Goal: Information Seeking & Learning: Compare options

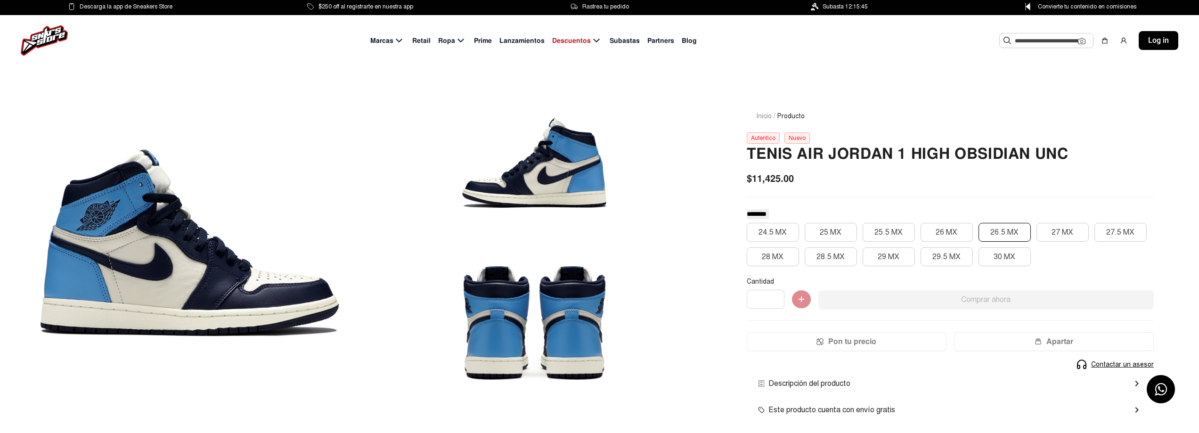
click at [999, 228] on button "26.5 MX" at bounding box center [1005, 232] width 52 height 19
click at [1040, 39] on input "text" at bounding box center [1046, 40] width 63 height 14
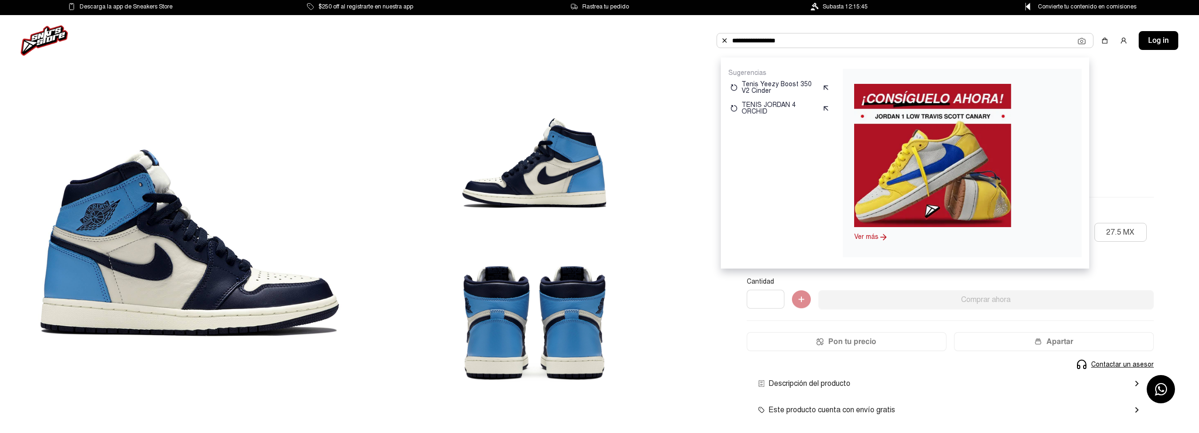
click at [967, 43] on input "**********" at bounding box center [905, 40] width 346 height 14
click at [794, 48] on div "**********" at bounding box center [905, 40] width 377 height 15
click at [794, 39] on input "**********" at bounding box center [905, 40] width 346 height 14
type input "**********"
click at [885, 38] on input "**********" at bounding box center [905, 40] width 346 height 14
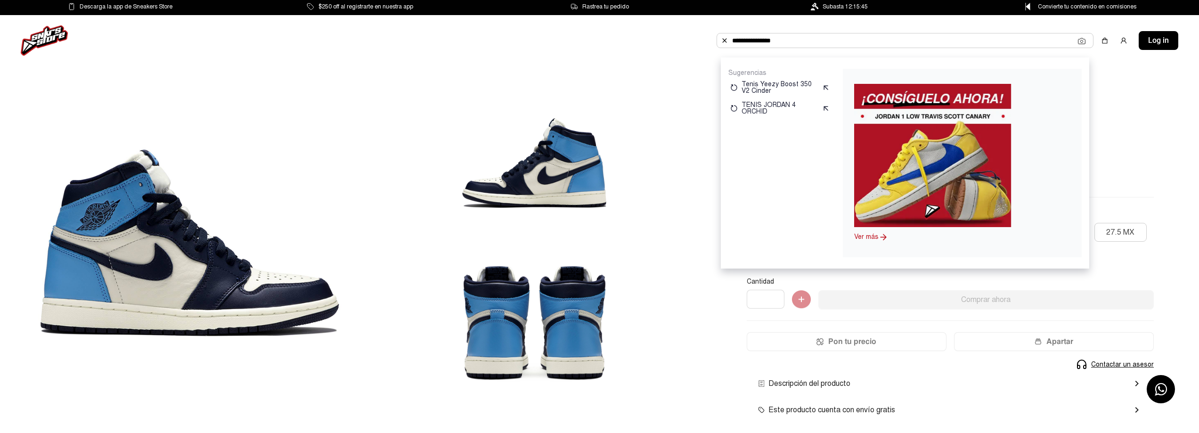
click at [42, 35] on img at bounding box center [44, 40] width 47 height 30
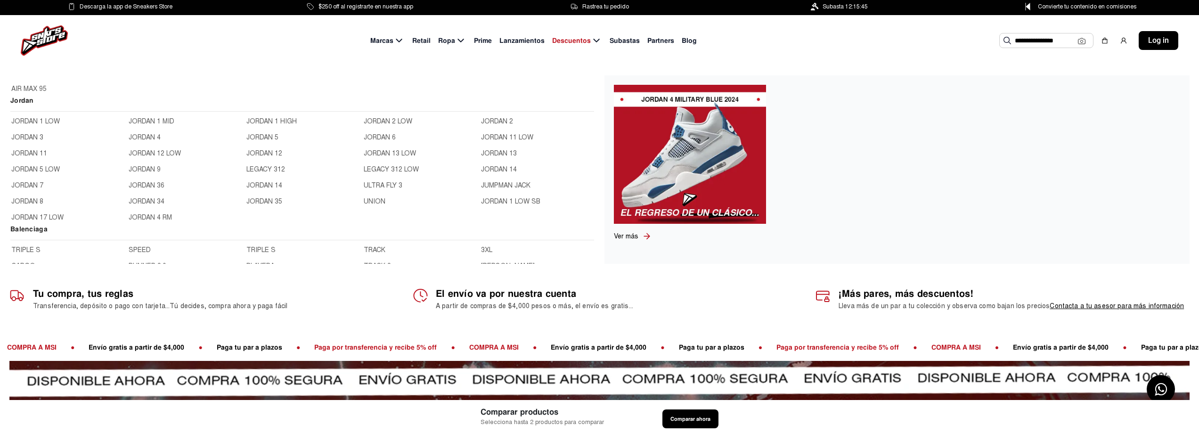
scroll to position [229, 0]
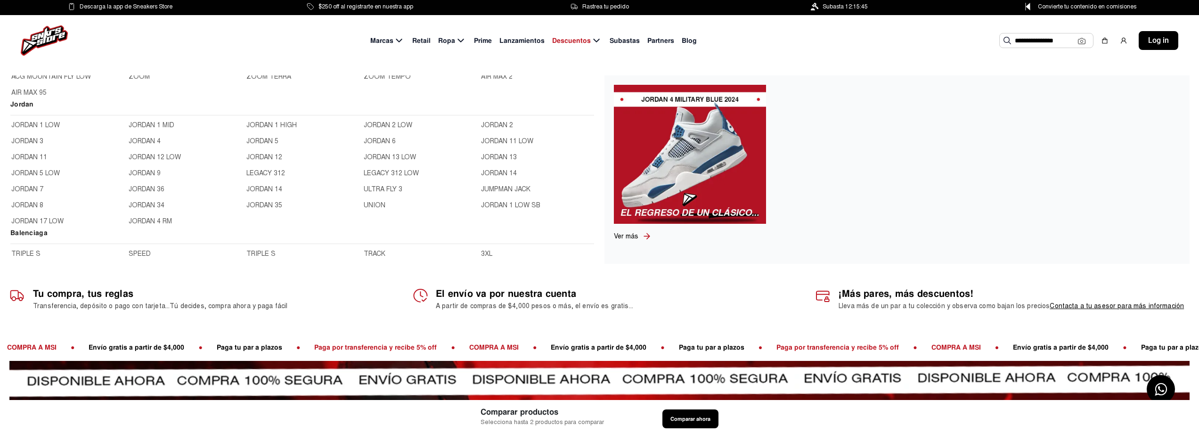
click at [160, 172] on link "JORDAN 9" at bounding box center [185, 173] width 112 height 10
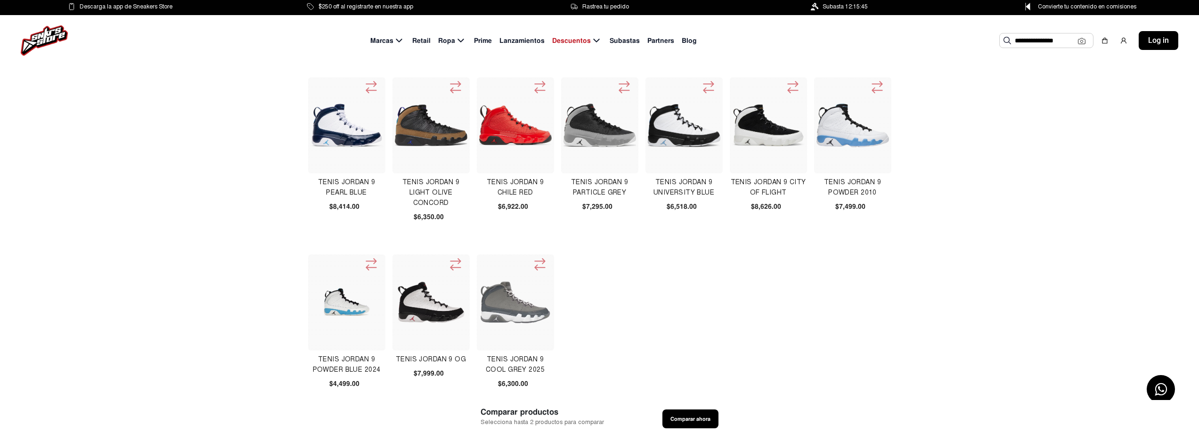
click at [687, 125] on img at bounding box center [684, 125] width 73 height 43
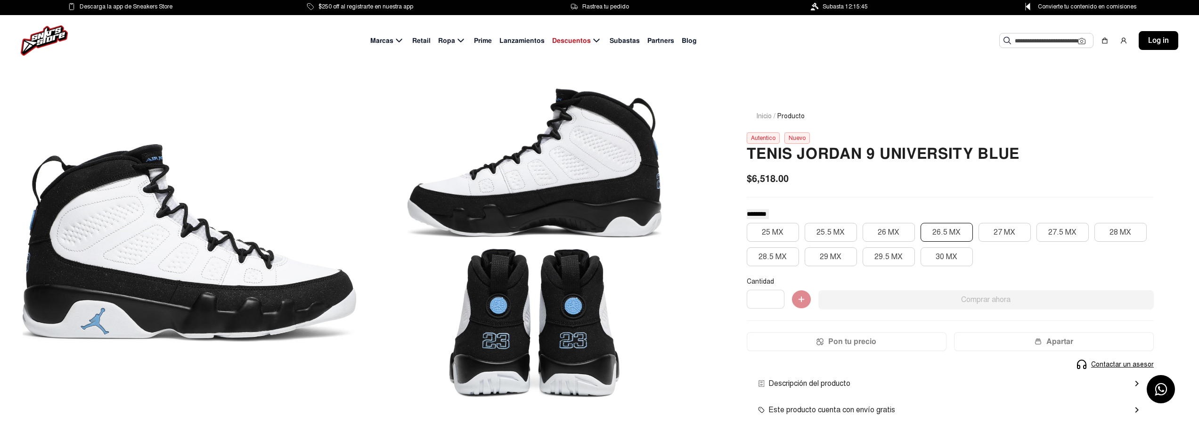
click at [951, 232] on button "26.5 MX" at bounding box center [947, 232] width 52 height 19
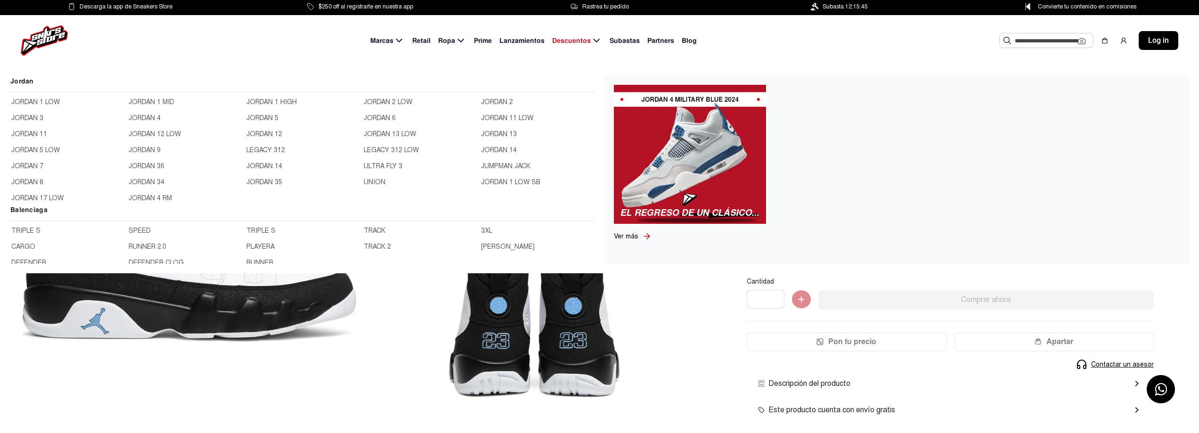
scroll to position [248, 0]
click at [36, 168] on link "JORDAN 7" at bounding box center [67, 170] width 112 height 10
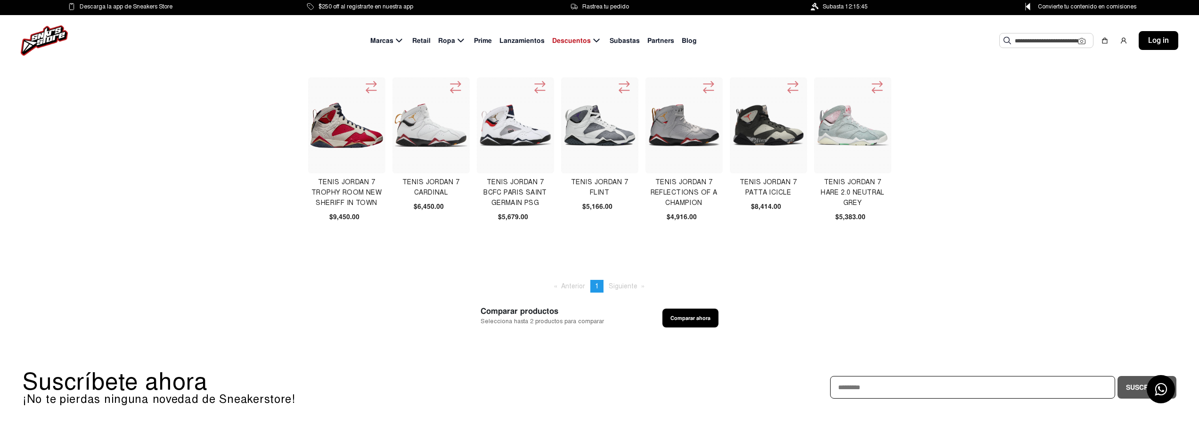
click at [622, 284] on span "Siguiente page" at bounding box center [623, 286] width 29 height 8
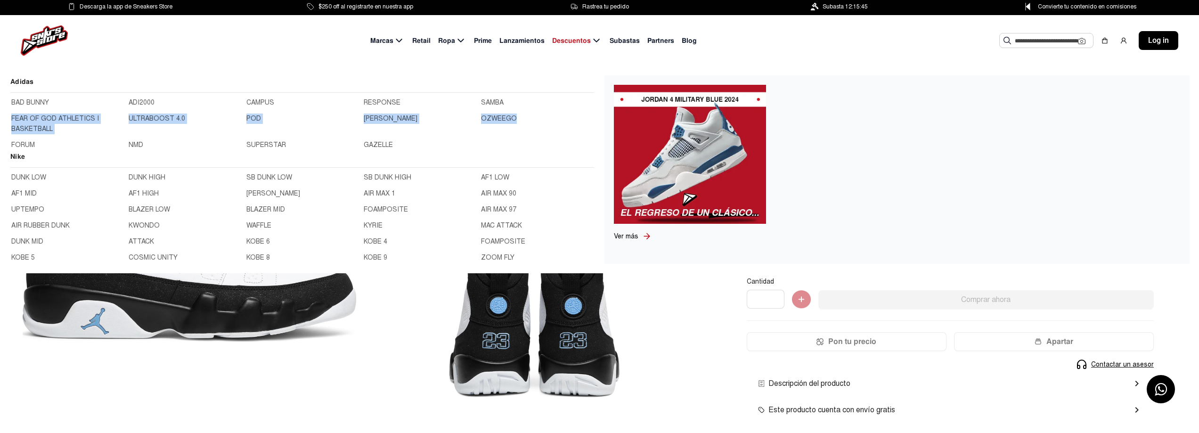
drag, startPoint x: 595, startPoint y: 98, endPoint x: 594, endPoint y: 121, distance: 22.7
click at [594, 121] on div "Adidas BAD BUNNY ADI2000 CAMPUS RESPONSE SAMBA FEAR OF GOD ATHLETICS I BASKETBA…" at bounding box center [599, 169] width 1199 height 207
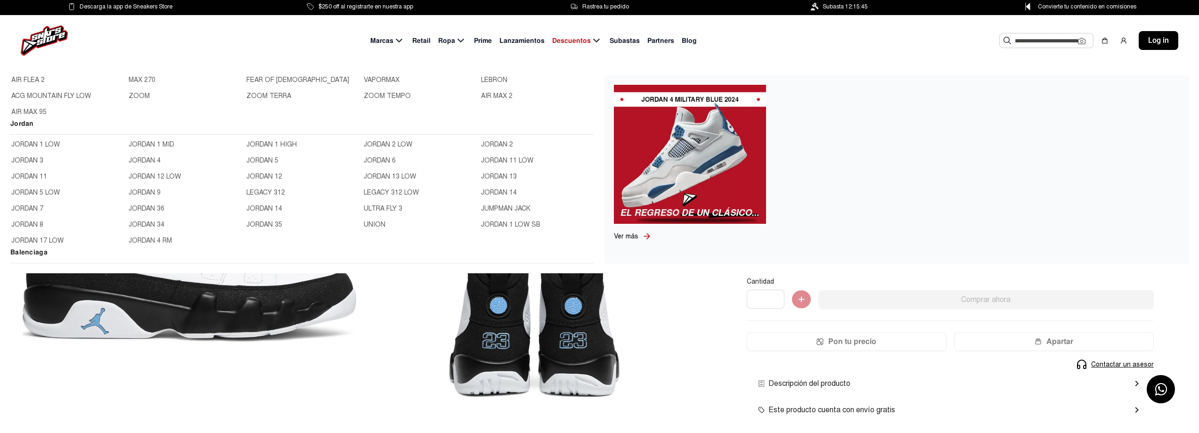
scroll to position [233, 0]
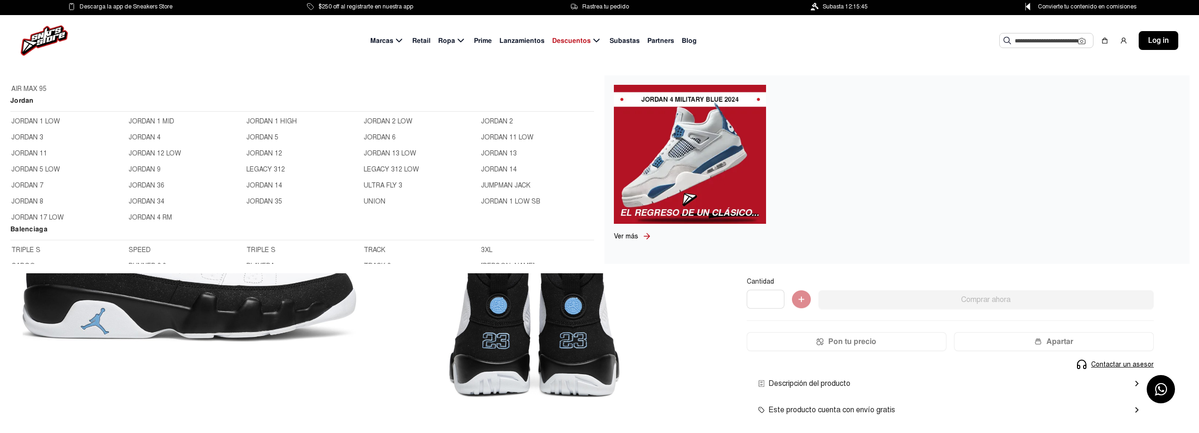
click at [161, 200] on link "JORDAN 34" at bounding box center [185, 201] width 112 height 10
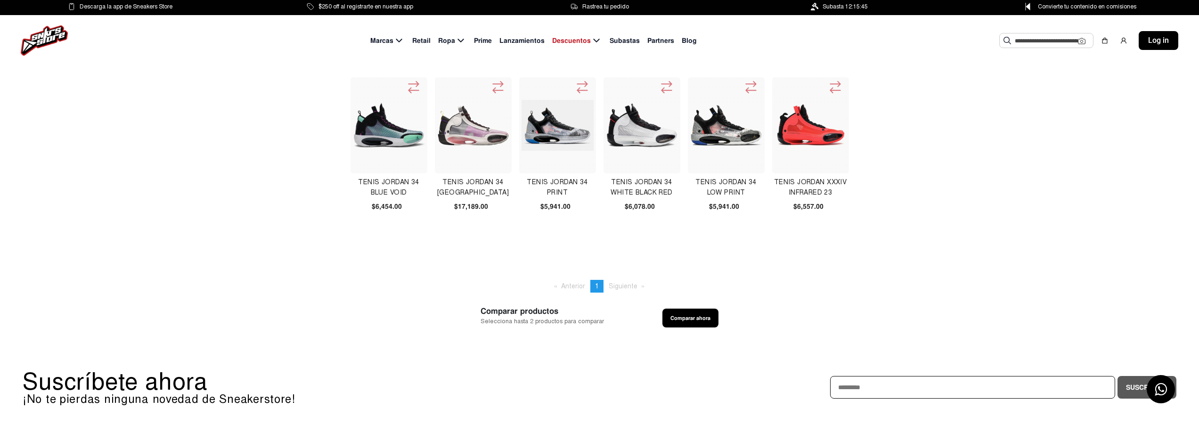
click at [497, 86] on icon at bounding box center [498, 88] width 15 height 16
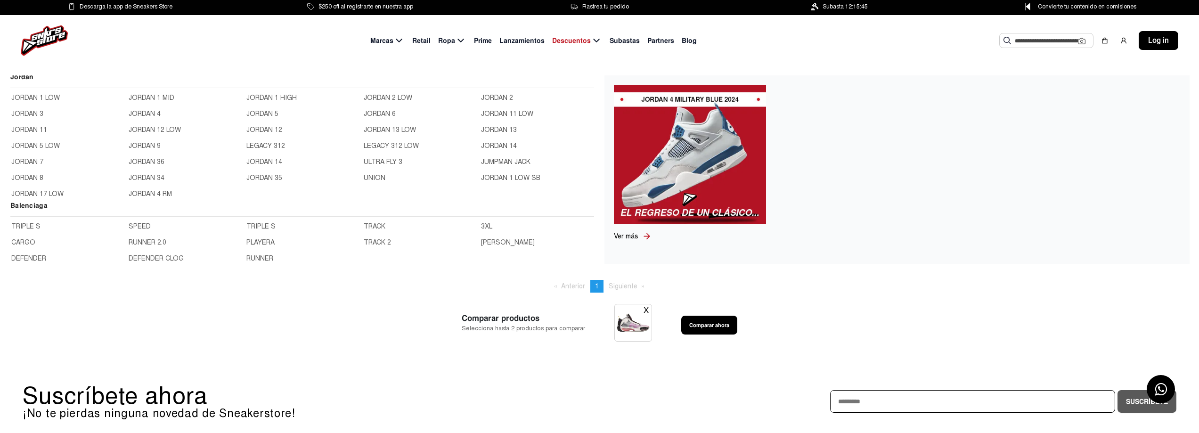
scroll to position [237, 0]
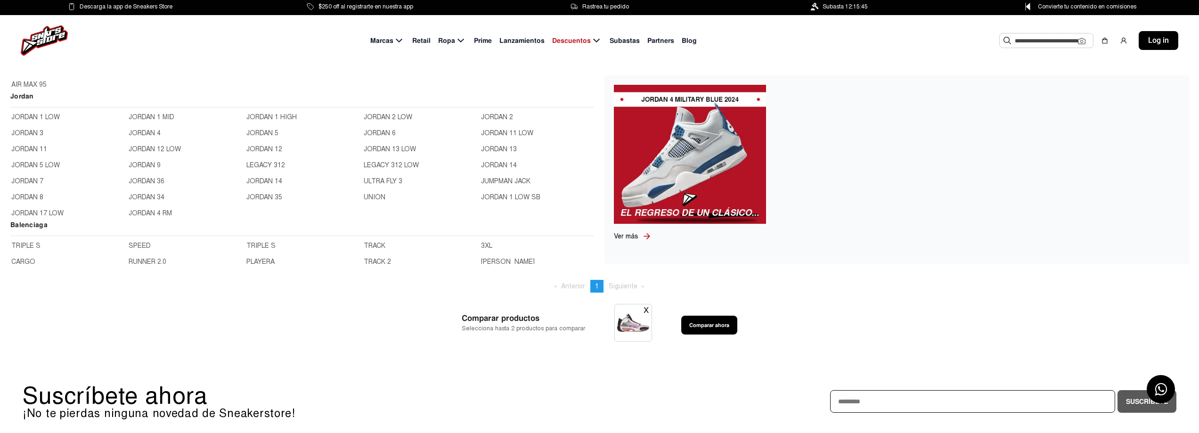
click at [249, 148] on link "JORDAN 12" at bounding box center [302, 149] width 112 height 10
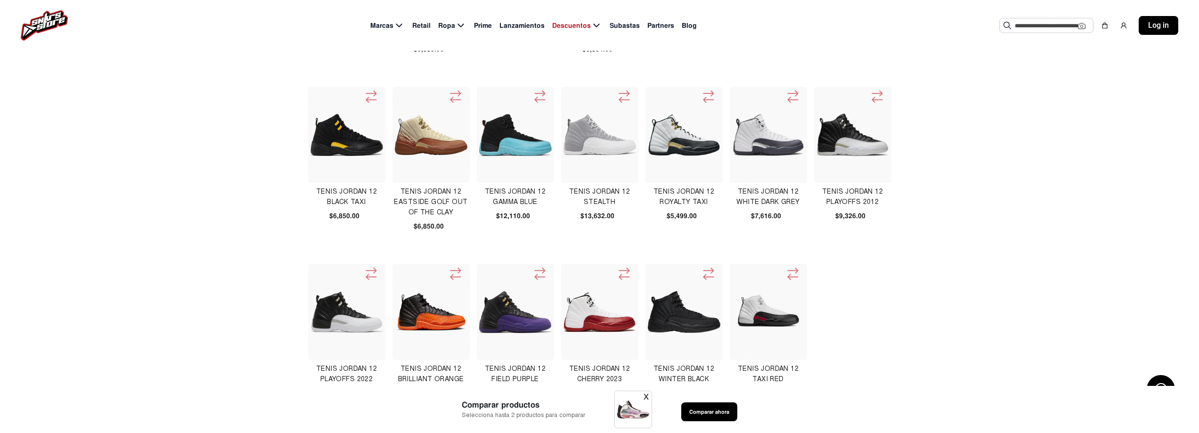
scroll to position [169, 0]
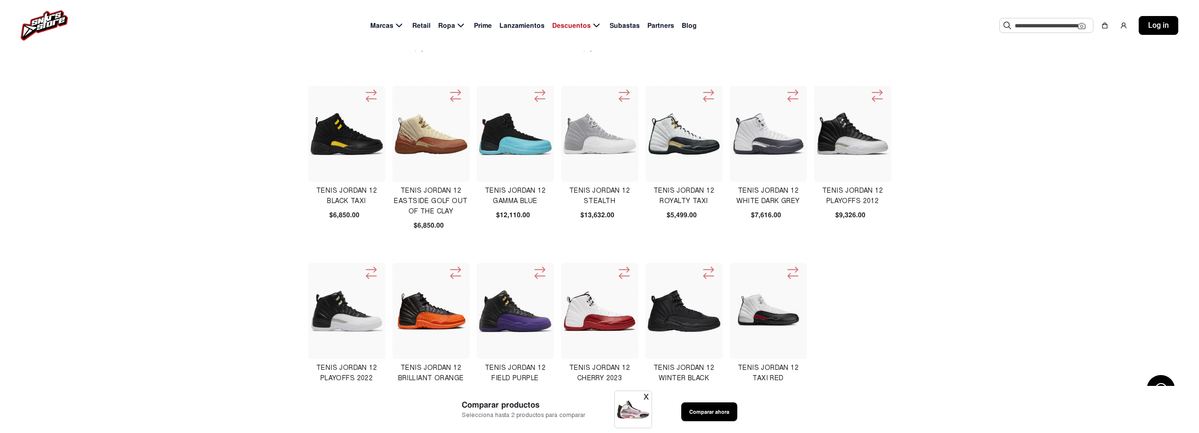
click at [672, 137] on img at bounding box center [684, 134] width 73 height 42
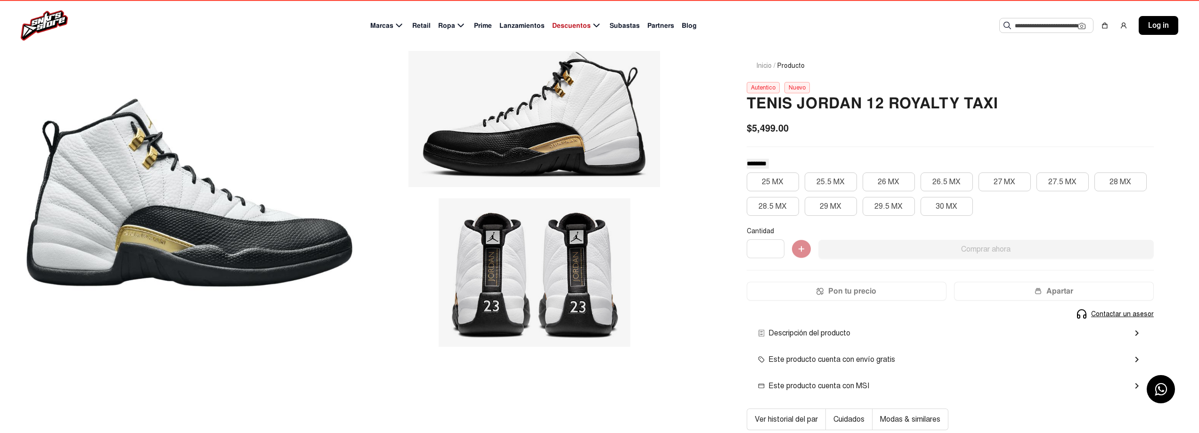
scroll to position [52, 0]
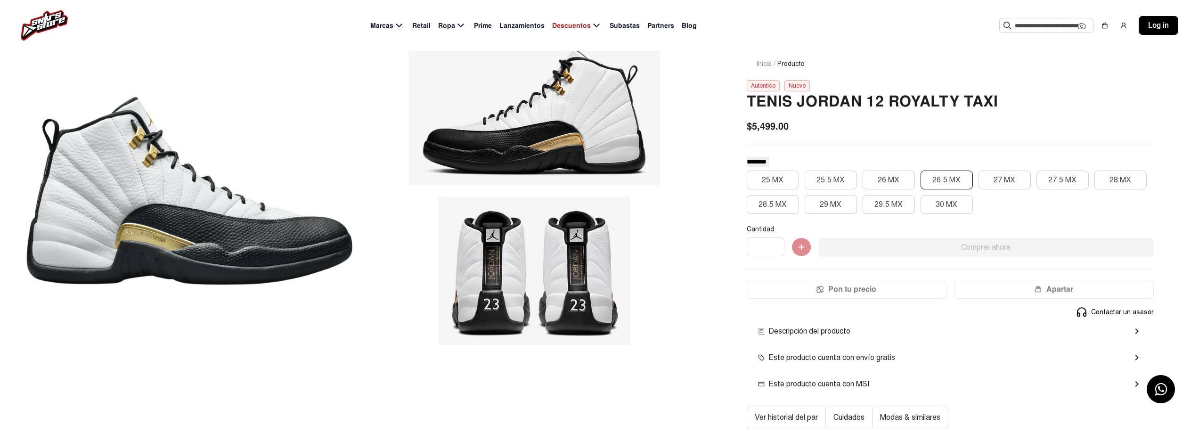
click at [951, 178] on button "26.5 MX" at bounding box center [947, 180] width 52 height 19
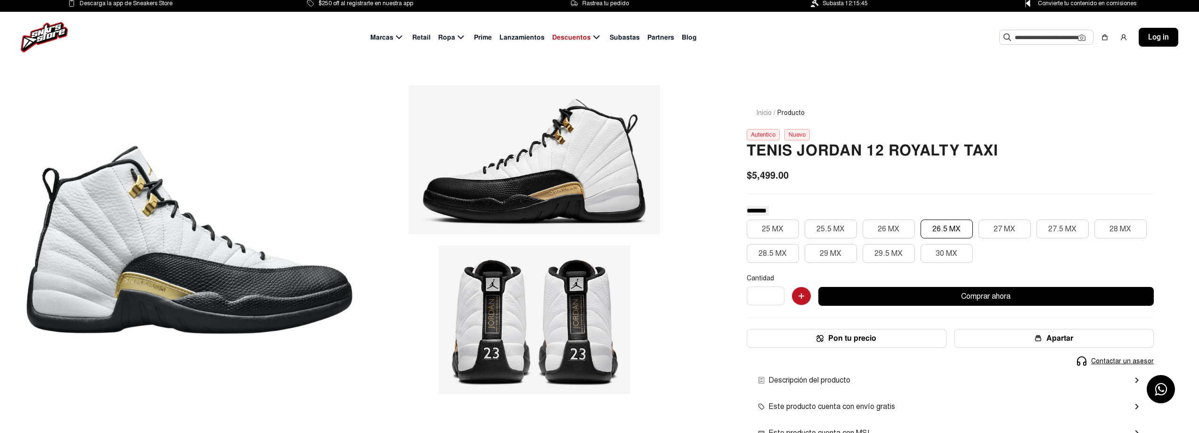
scroll to position [0, 0]
